Goal: Information Seeking & Learning: Learn about a topic

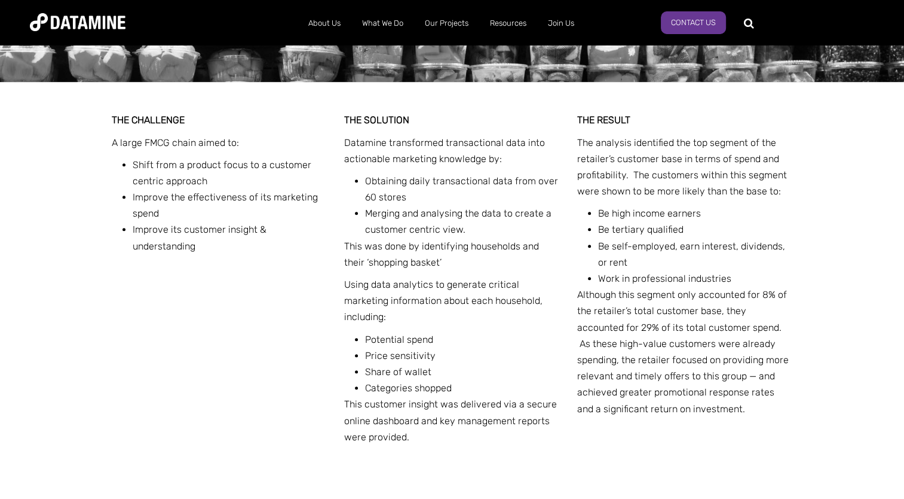
scroll to position [450, 0]
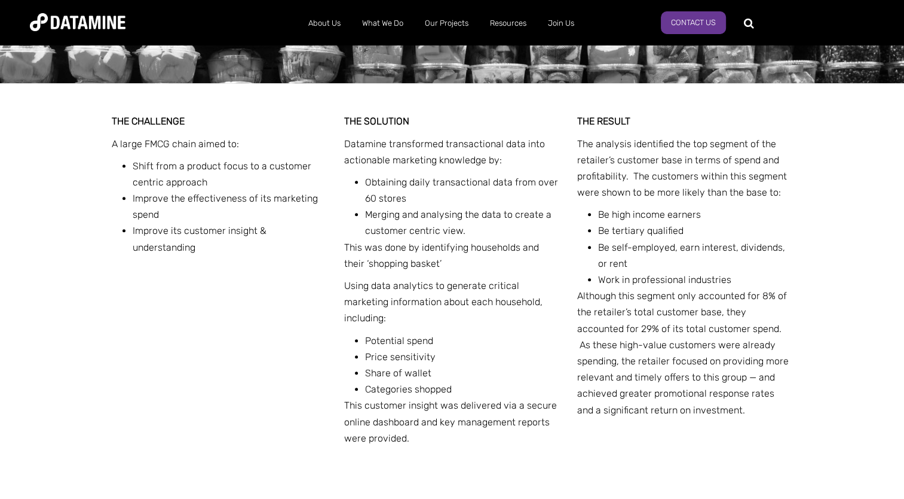
click at [516, 188] on li "Obtaining daily transactional data from over 60 stores" at bounding box center [462, 190] width 195 height 32
click at [459, 49] on link "Retail" at bounding box center [479, 47] width 108 height 34
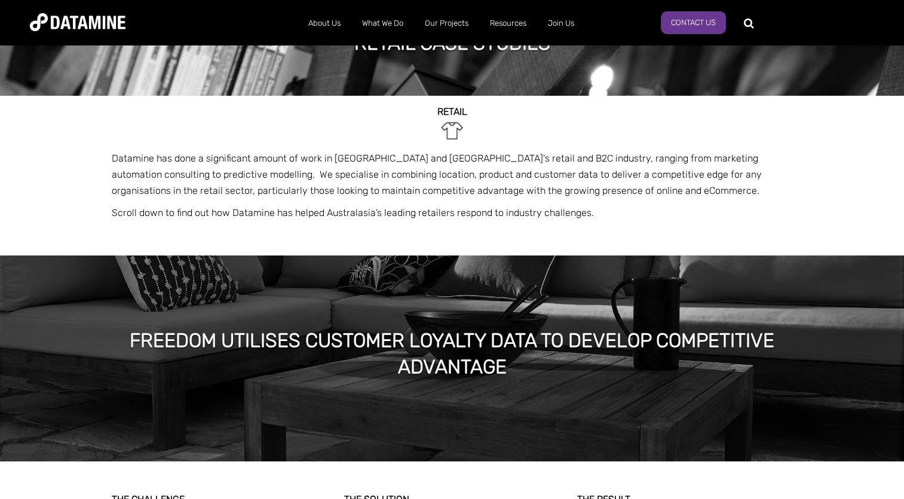
scroll to position [54, 0]
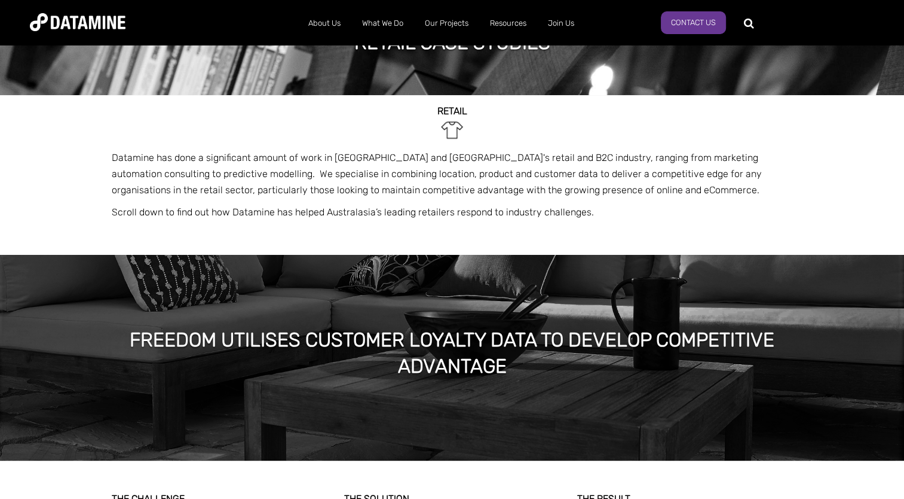
click at [476, 137] on link "Telco & Technology" at bounding box center [479, 149] width 108 height 34
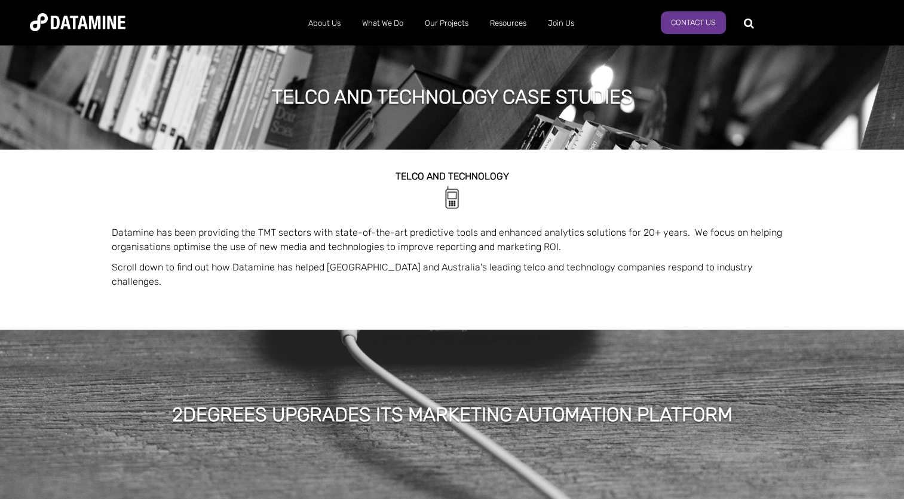
click at [466, 268] on link "Media & Entertainment" at bounding box center [479, 285] width 108 height 34
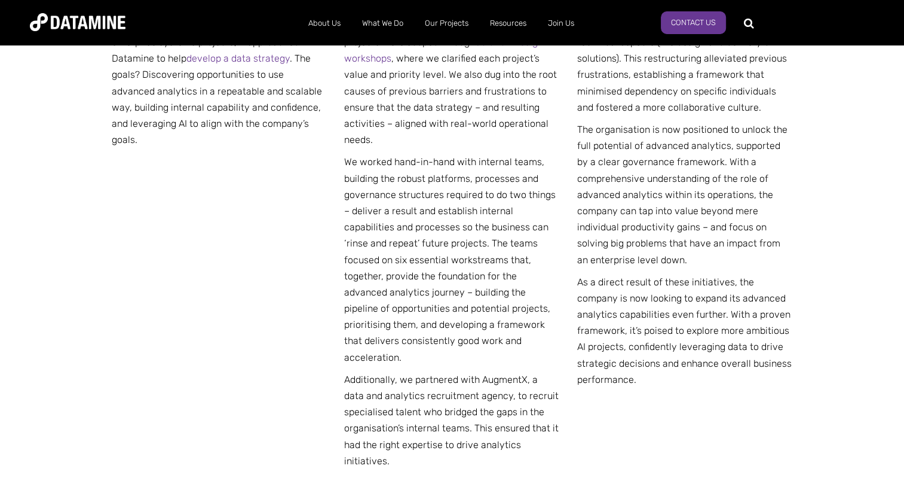
scroll to position [726, 0]
click at [483, 405] on link "Travel & Tourism" at bounding box center [479, 422] width 108 height 34
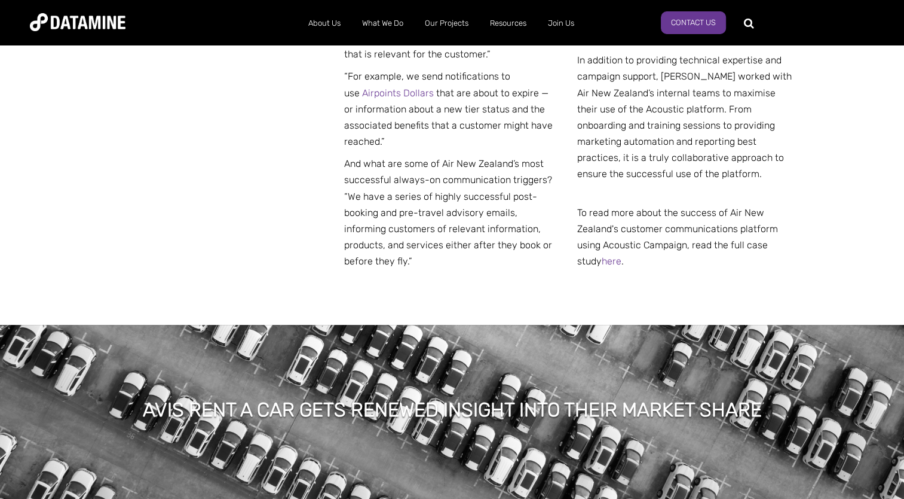
scroll to position [898, 0]
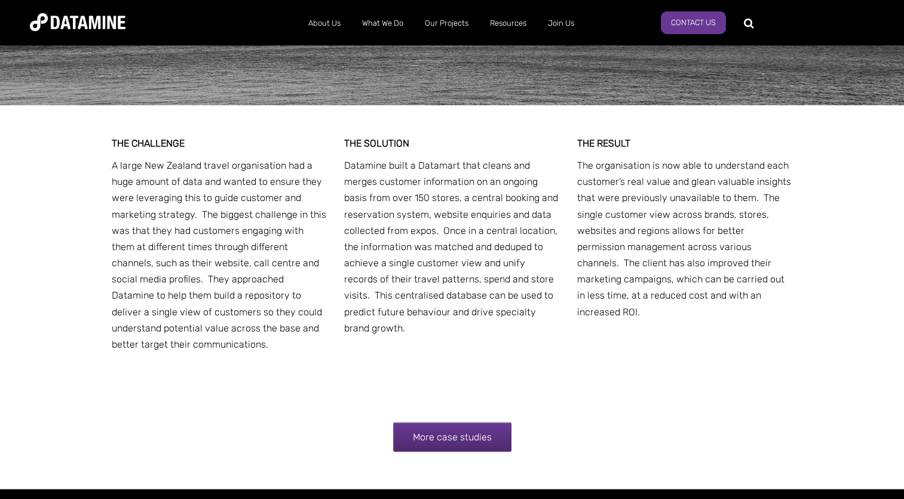
scroll to position [2354, 0]
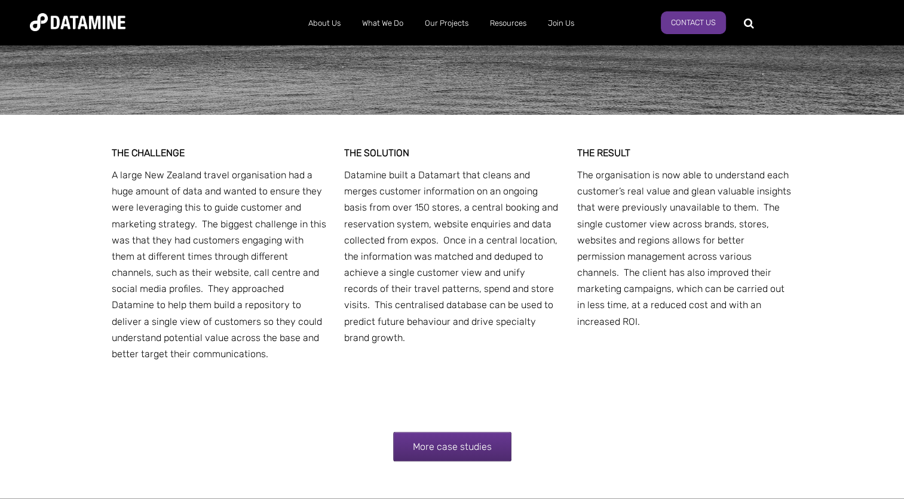
click at [398, 47] on link "Our Solutions" at bounding box center [416, 47] width 108 height 34
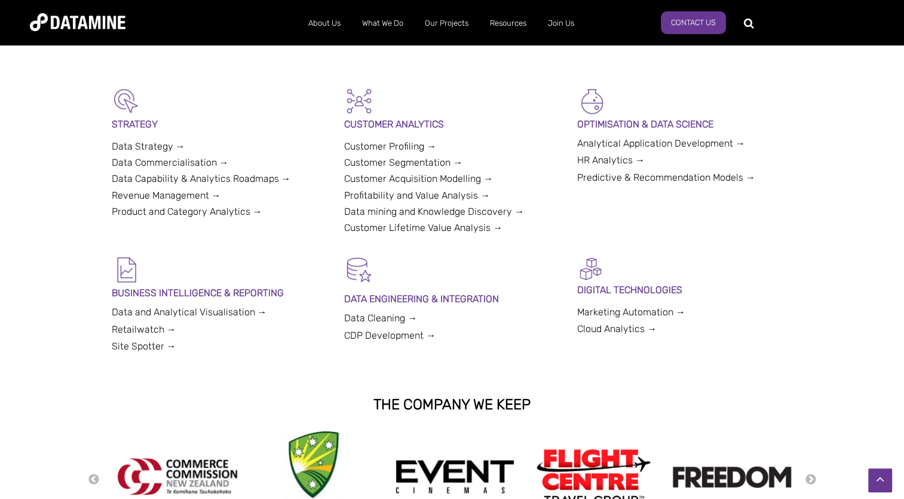
scroll to position [283, 0]
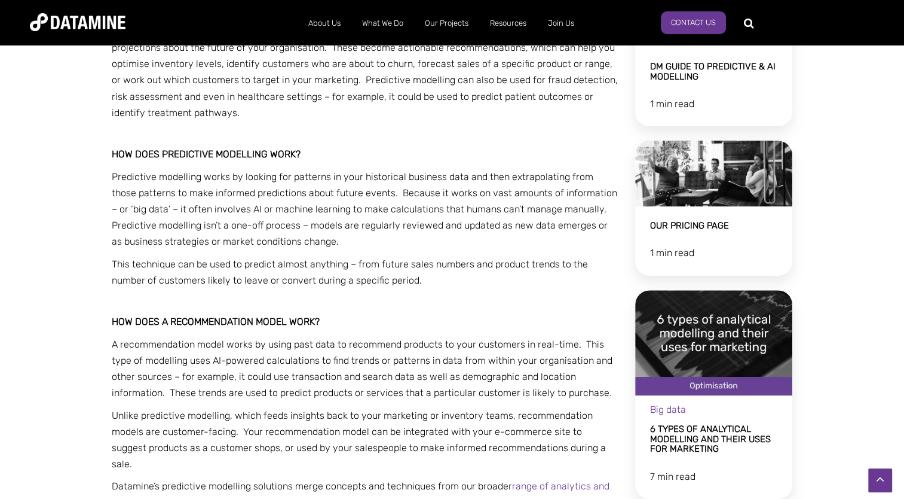
scroll to position [413, 0]
click at [354, 78] on span "Predictive modelling does just that, using your business information and an AI-…" at bounding box center [365, 71] width 506 height 93
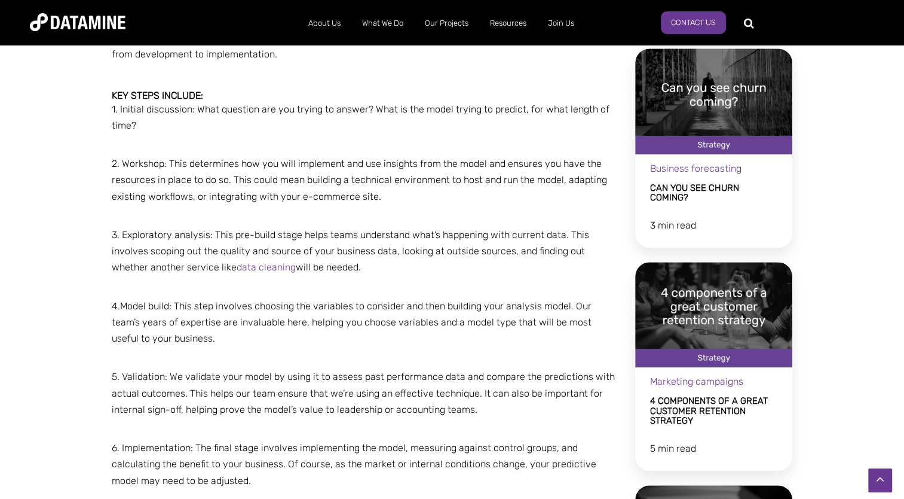
scroll to position [877, 0]
